Goal: Task Accomplishment & Management: Use online tool/utility

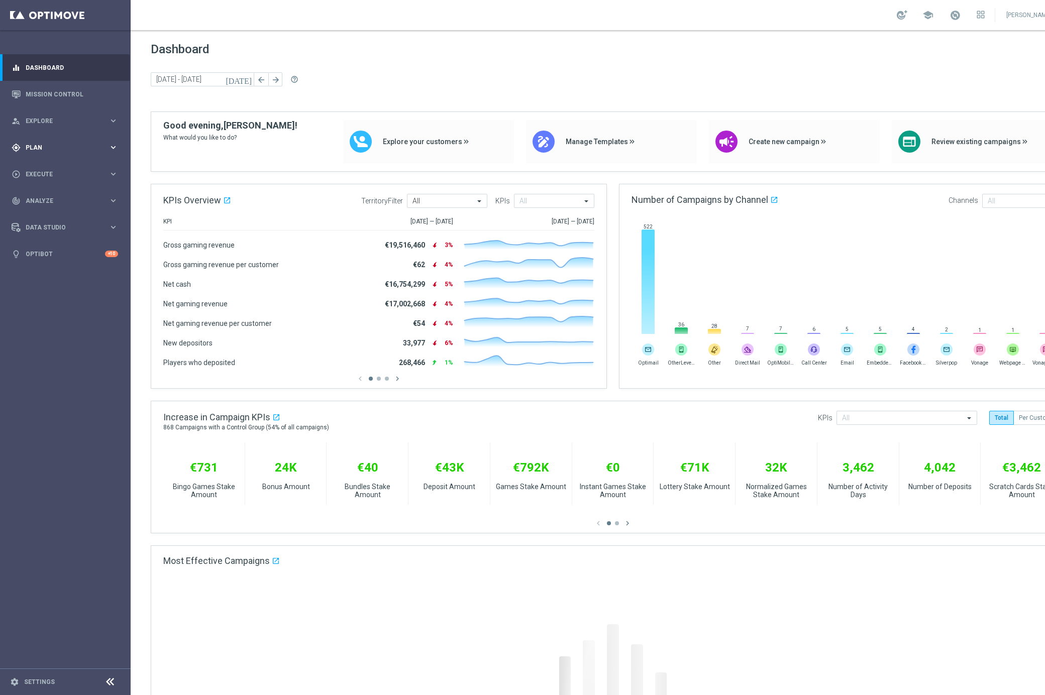
click at [44, 150] on span "Plan" at bounding box center [67, 148] width 83 height 6
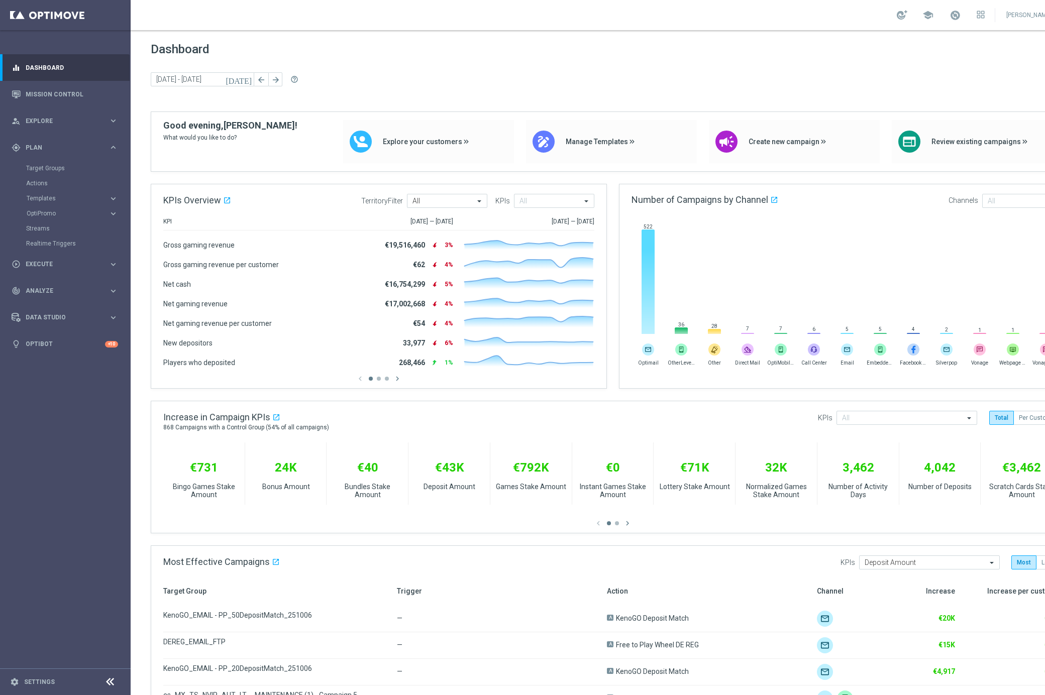
click at [78, 423] on nav "equalizer Dashboard Mission Control" at bounding box center [65, 373] width 130 height 638
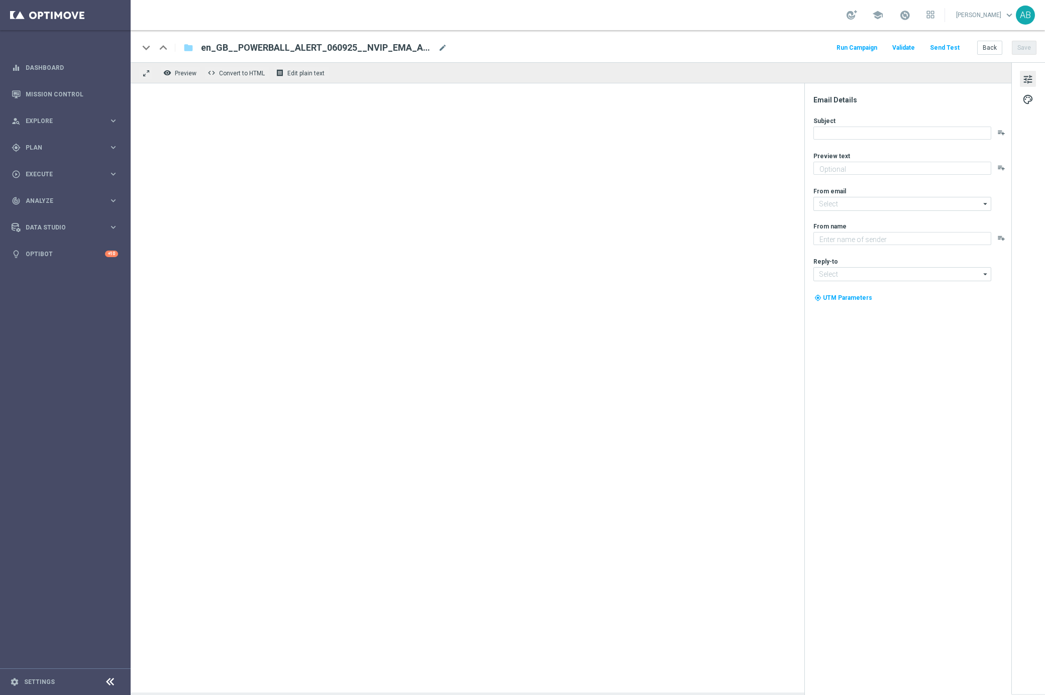
type textarea "Jackpot rockets past £1.2 billion!"
type textarea "Lottoland"
type input "[EMAIL_ADDRESS][DOMAIN_NAME]"
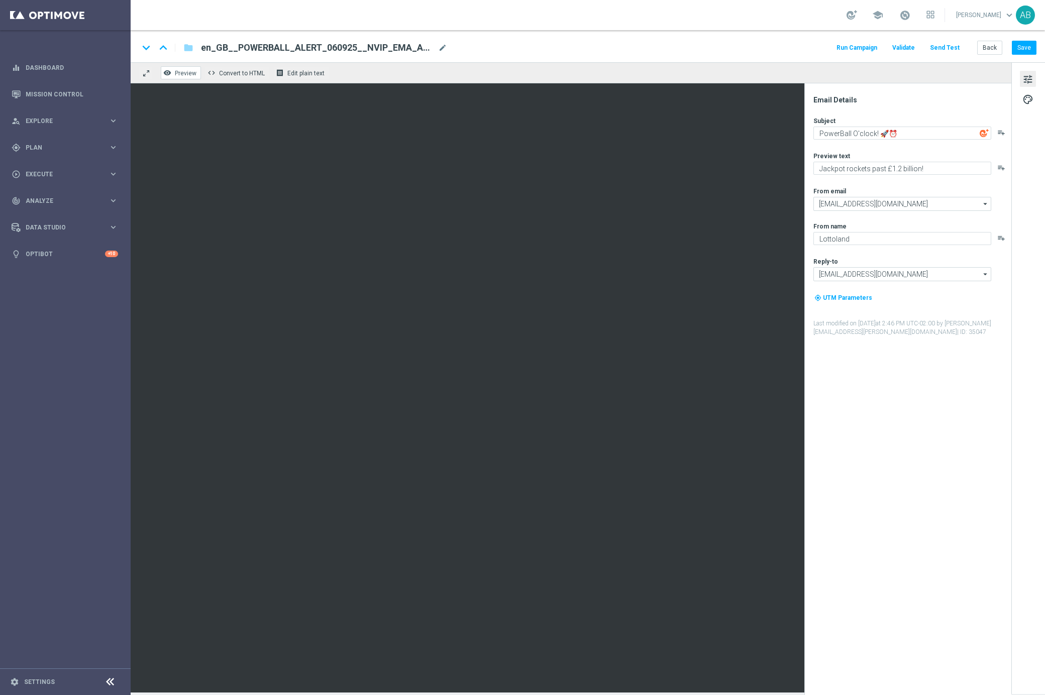
click at [188, 74] on span "Preview" at bounding box center [186, 73] width 22 height 7
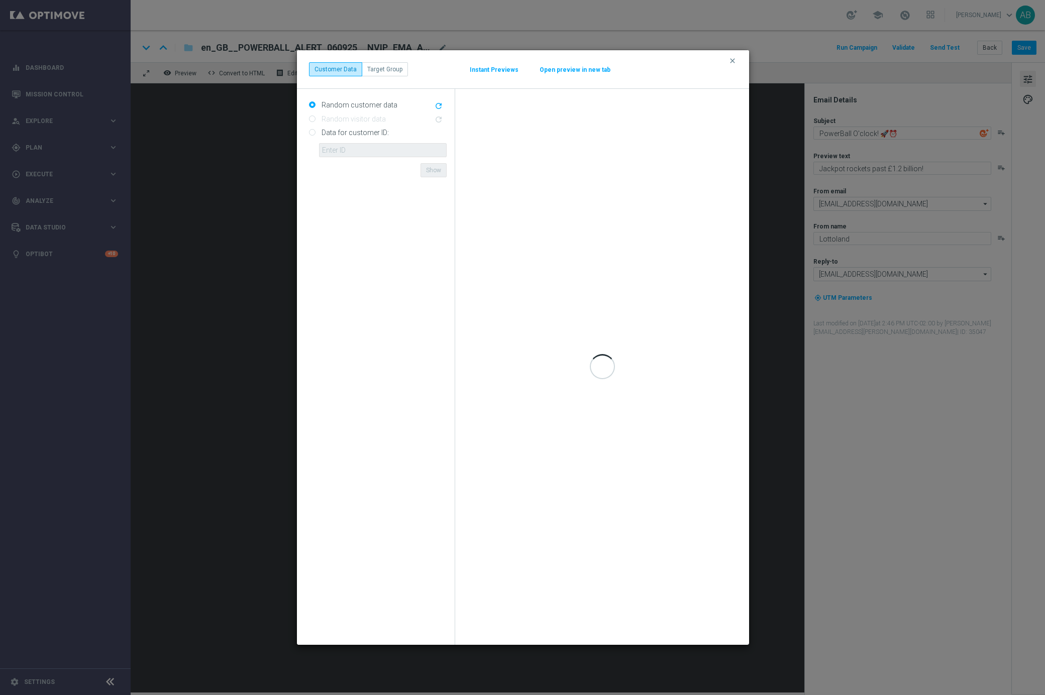
click at [310, 135] on input "Data for customer ID:" at bounding box center [312, 133] width 7 height 7
radio input "true"
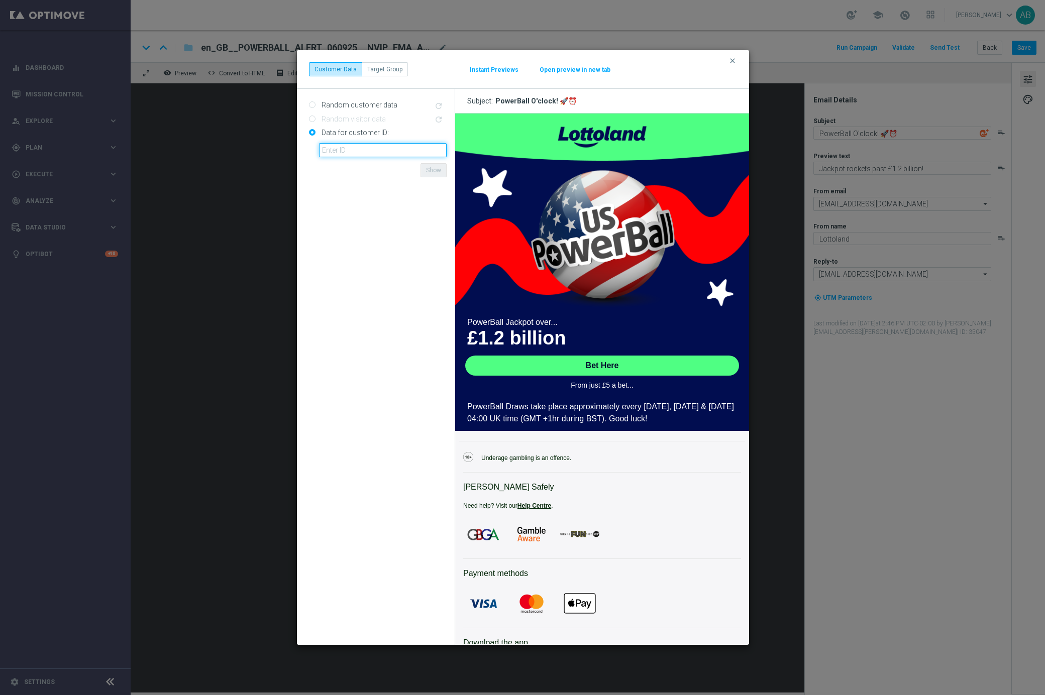
click at [352, 154] on input "text" at bounding box center [383, 150] width 128 height 14
type input "4832825"
click at [437, 170] on button "Show" at bounding box center [433, 170] width 26 height 14
click at [571, 70] on button "Open preview in new tab" at bounding box center [575, 70] width 72 height 8
